Goal: Find specific fact: Find contact information

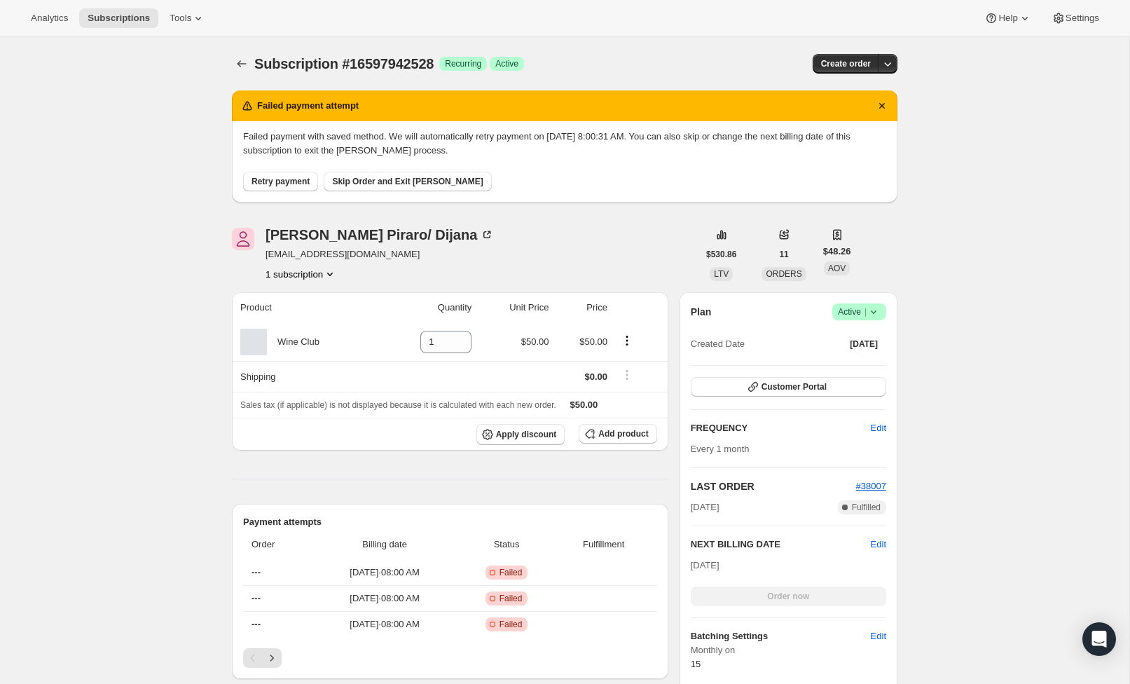
scroll to position [305, 0]
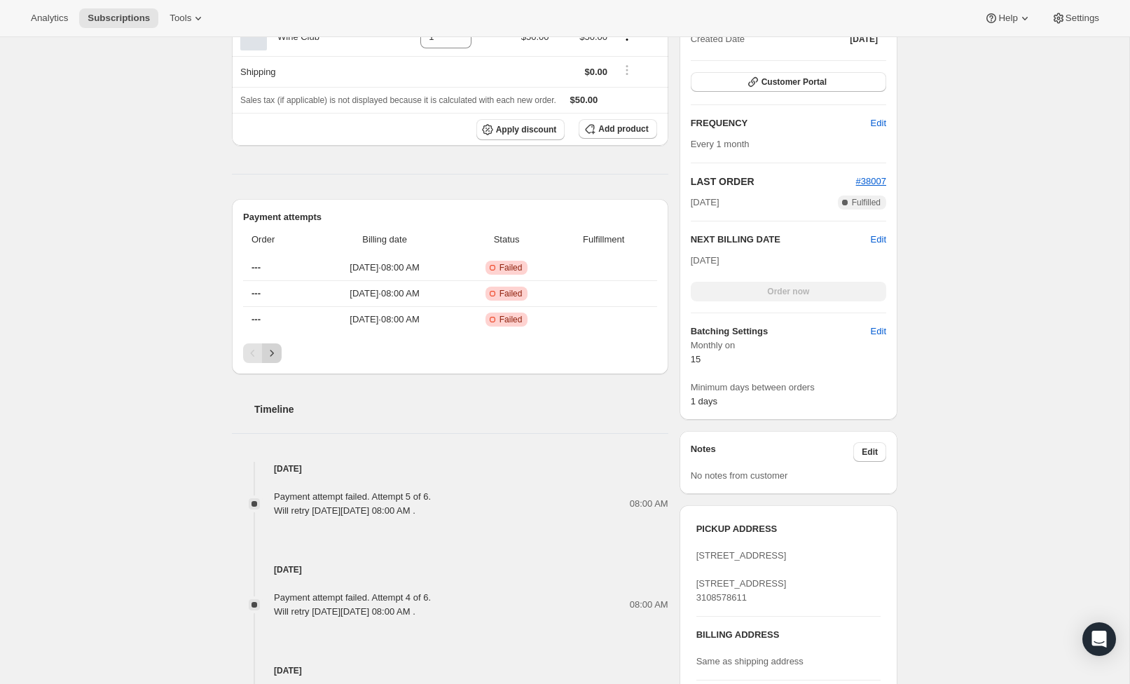
click at [273, 355] on icon "Next" at bounding box center [272, 353] width 14 height 14
click at [255, 355] on icon "Previous" at bounding box center [253, 353] width 14 height 14
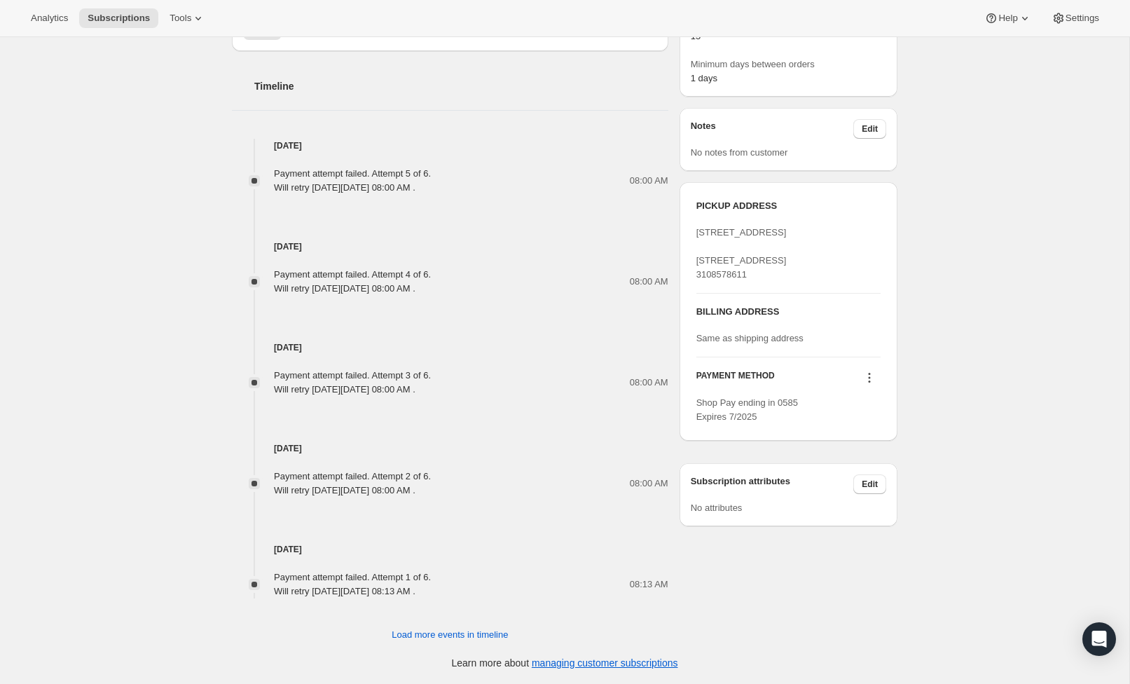
scroll to position [628, 0]
click at [873, 494] on button "Edit" at bounding box center [869, 484] width 33 height 20
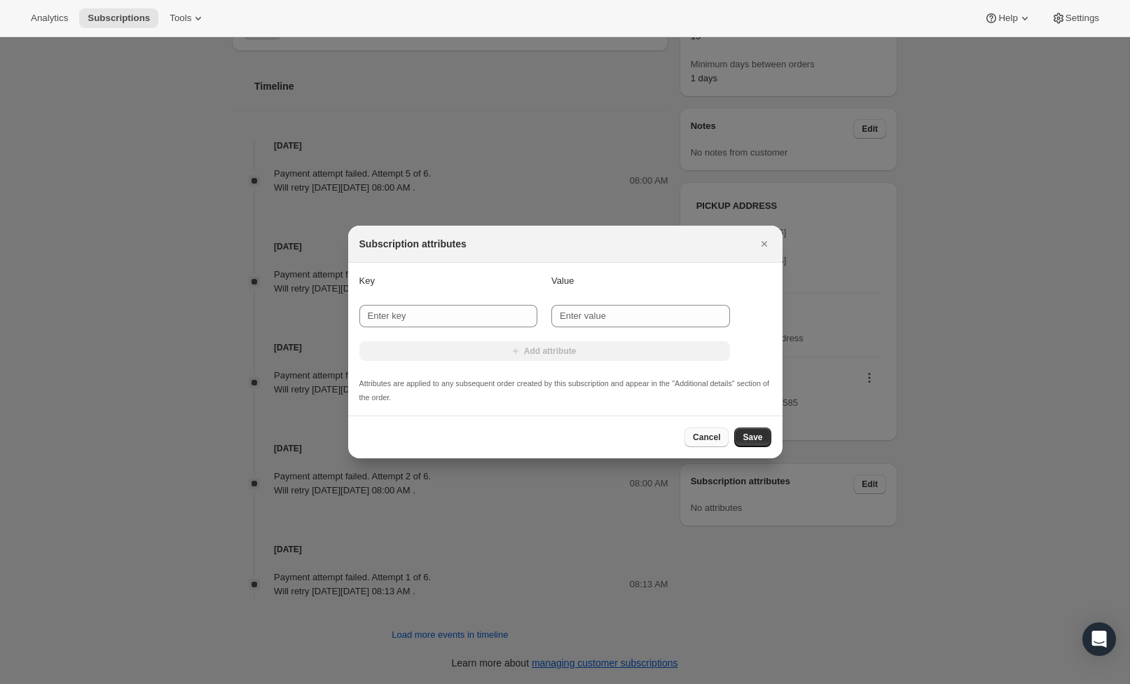
click at [712, 438] on span "Cancel" at bounding box center [706, 436] width 27 height 11
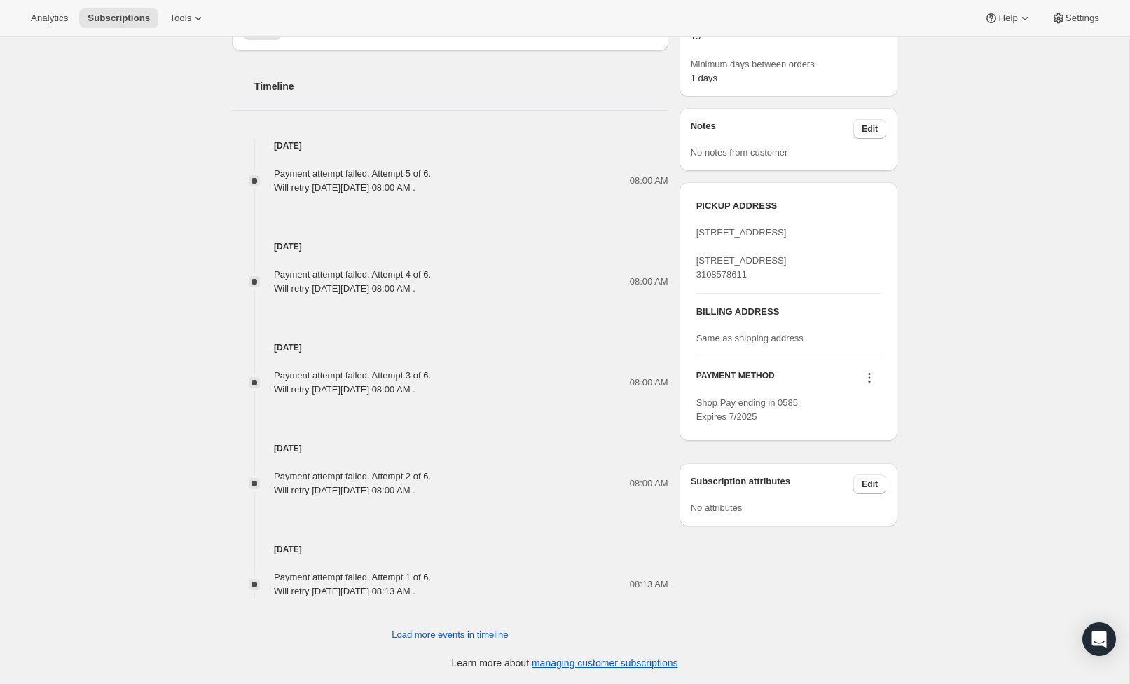
click at [861, 385] on button at bounding box center [869, 377] width 22 height 15
click at [884, 459] on span "Select payment method" at bounding box center [865, 457] width 96 height 11
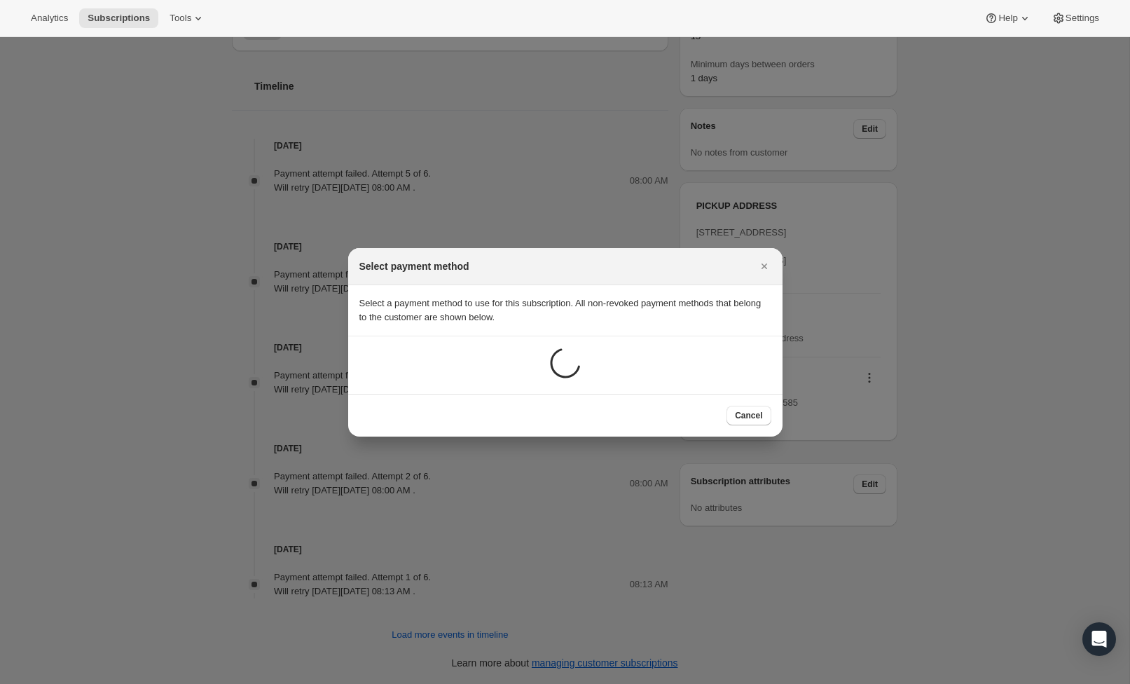
scroll to position [0, 0]
click at [769, 258] on button "Close" at bounding box center [764, 266] width 20 height 20
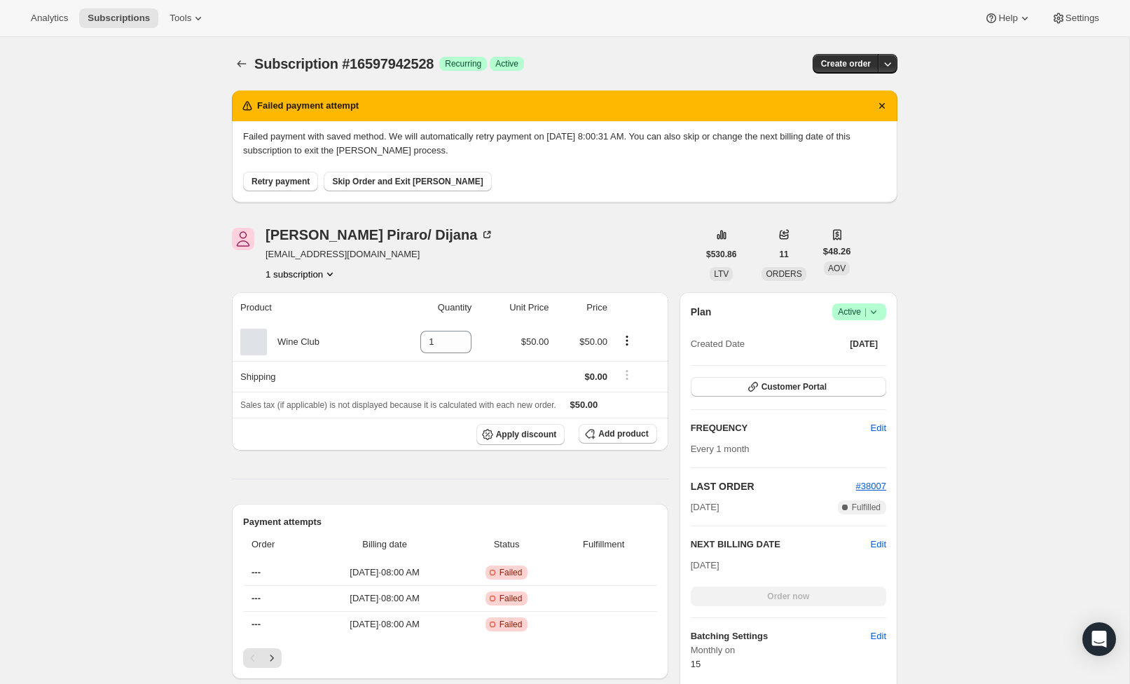
click at [327, 275] on icon "Product actions" at bounding box center [330, 274] width 6 height 4
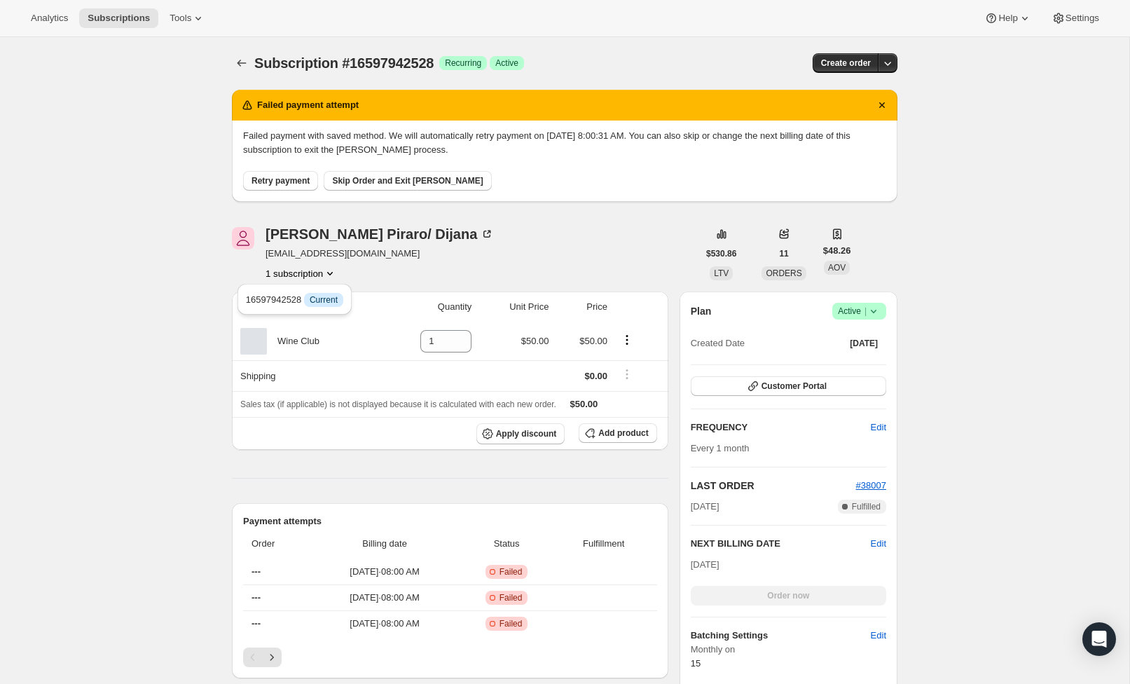
click at [535, 261] on div "[PERSON_NAME]/ [PERSON_NAME] [EMAIL_ADDRESS][DOMAIN_NAME] 1 subscription" at bounding box center [465, 253] width 466 height 53
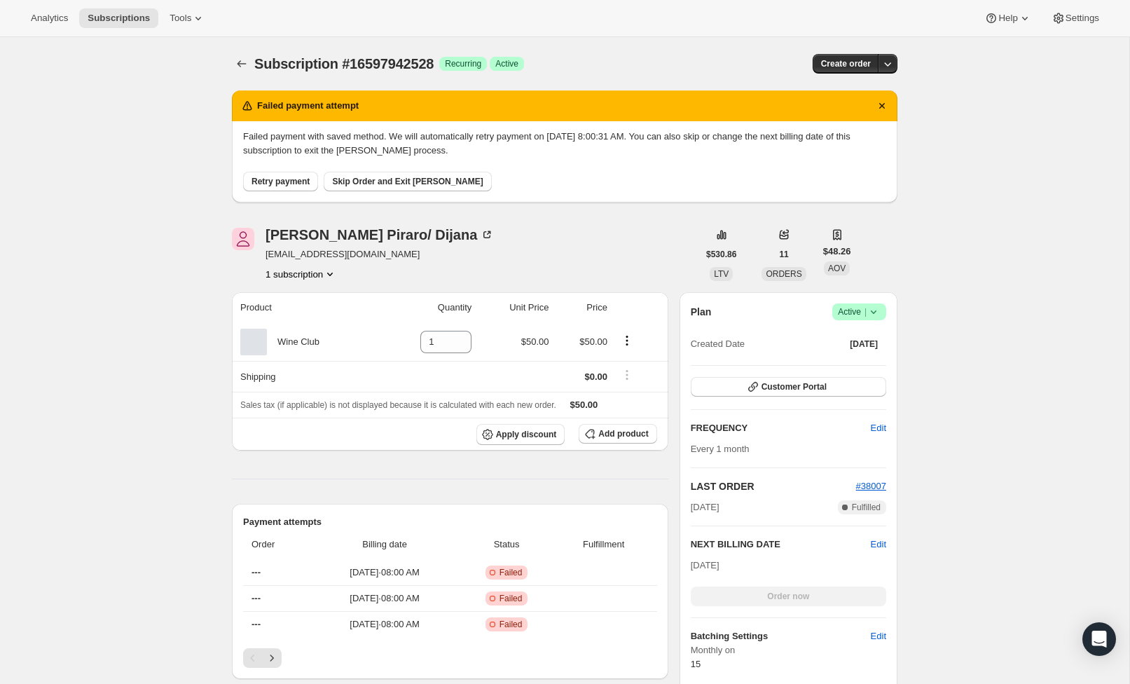
scroll to position [0, 0]
drag, startPoint x: 347, startPoint y: 254, endPoint x: 269, endPoint y: 255, distance: 77.7
click at [263, 256] on div "[PERSON_NAME]/ [PERSON_NAME] [EMAIL_ADDRESS][DOMAIN_NAME] 1 subscription" at bounding box center [465, 254] width 466 height 53
click at [275, 254] on span "[EMAIL_ADDRESS][DOMAIN_NAME]" at bounding box center [379, 254] width 228 height 14
drag, startPoint x: 265, startPoint y: 254, endPoint x: 351, endPoint y: 255, distance: 86.2
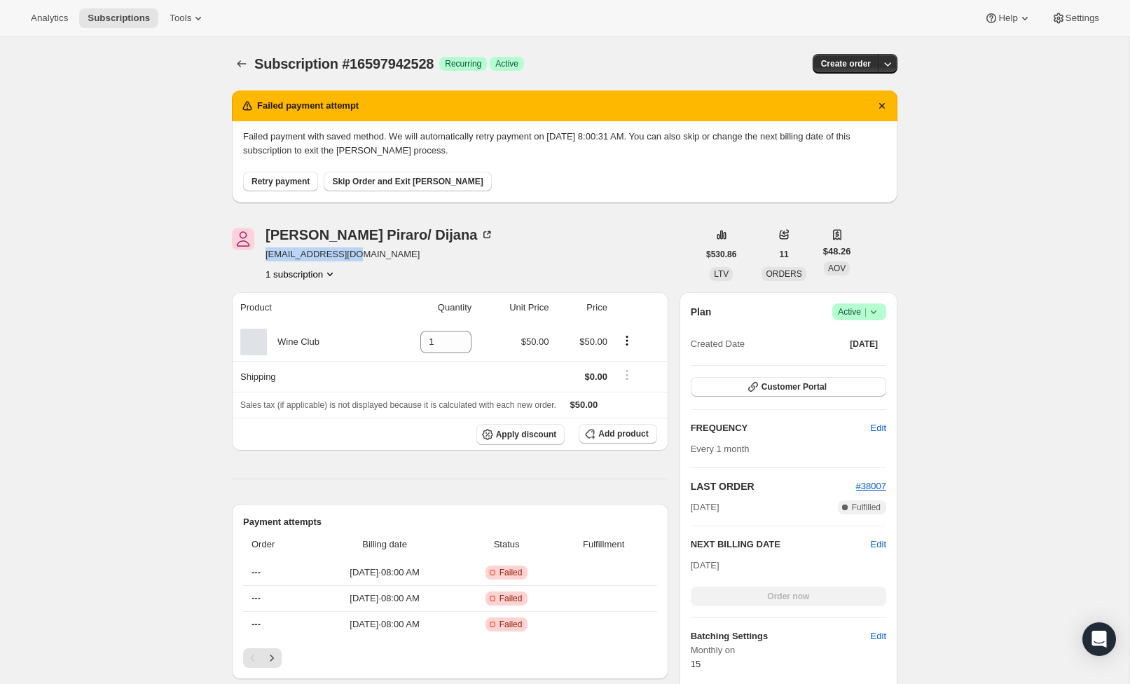
click at [351, 255] on span "[EMAIL_ADDRESS][DOMAIN_NAME]" at bounding box center [379, 254] width 228 height 14
copy span "[EMAIL_ADDRESS][DOMAIN_NAME]"
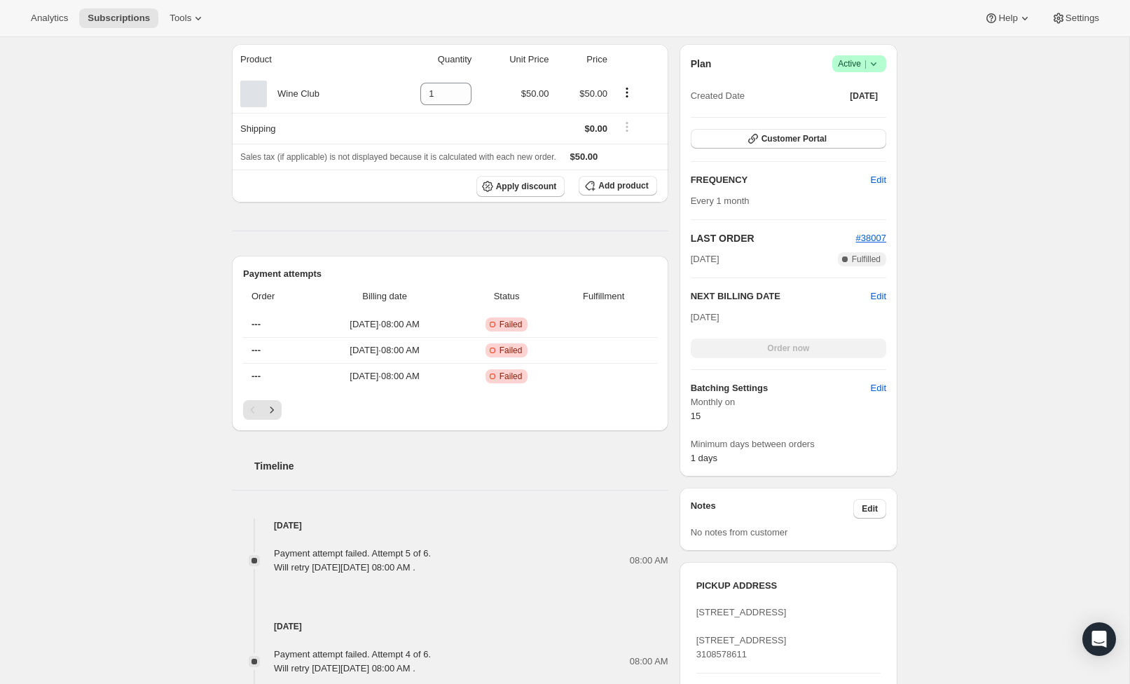
scroll to position [245, 0]
